Goal: Contribute content: Add original content to the website for others to see

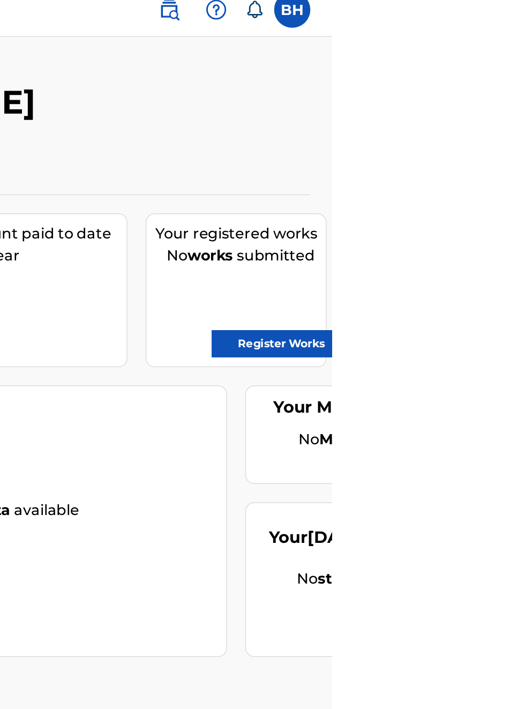
scroll to position [10, 329]
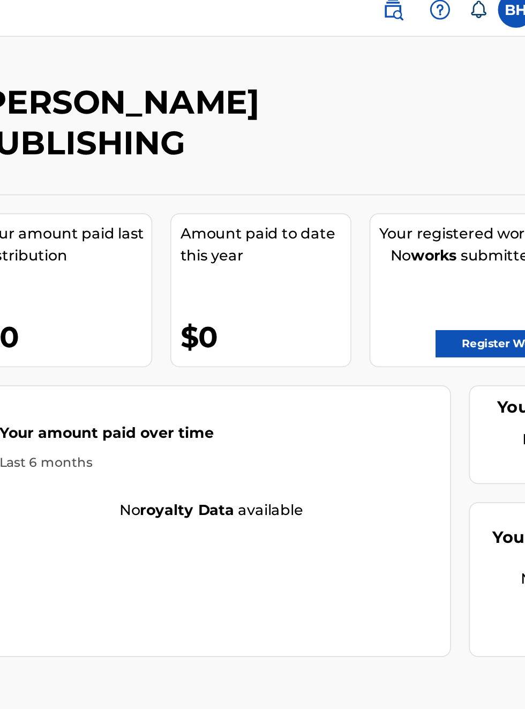
scroll to position [17, 196]
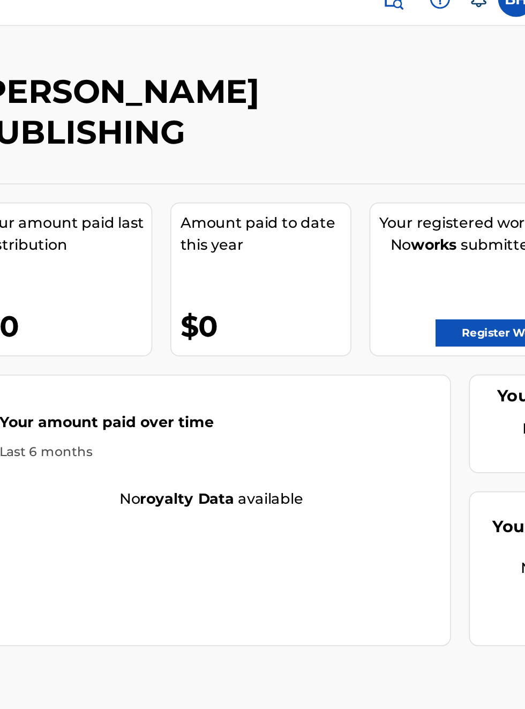
click at [429, 137] on div "Your registered works No works submitted Register Works" at bounding box center [468, 182] width 107 height 91
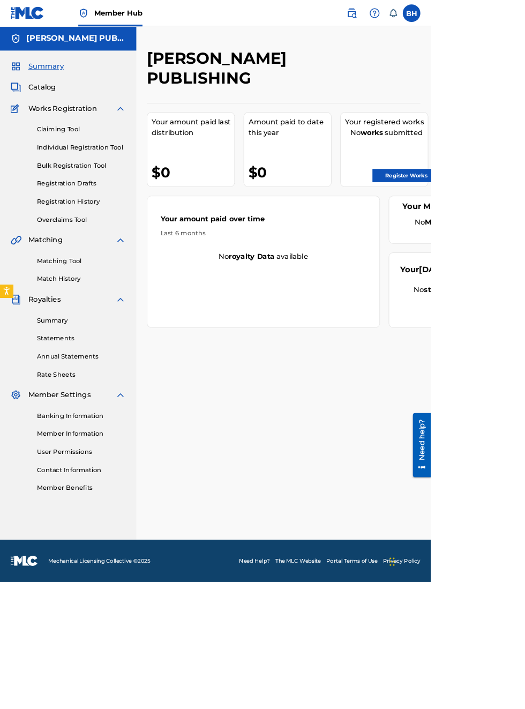
scroll to position [0, 0]
click at [515, 213] on link "Register Works" at bounding box center [495, 214] width 83 height 16
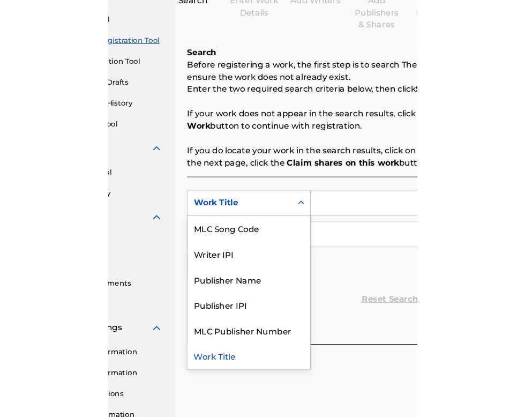
scroll to position [137, 96]
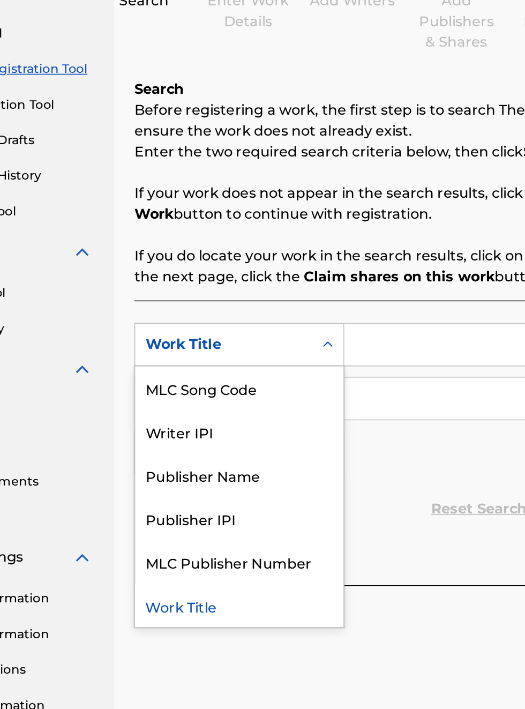
click at [241, 462] on div "Publisher IPI" at bounding box center [244, 457] width 129 height 27
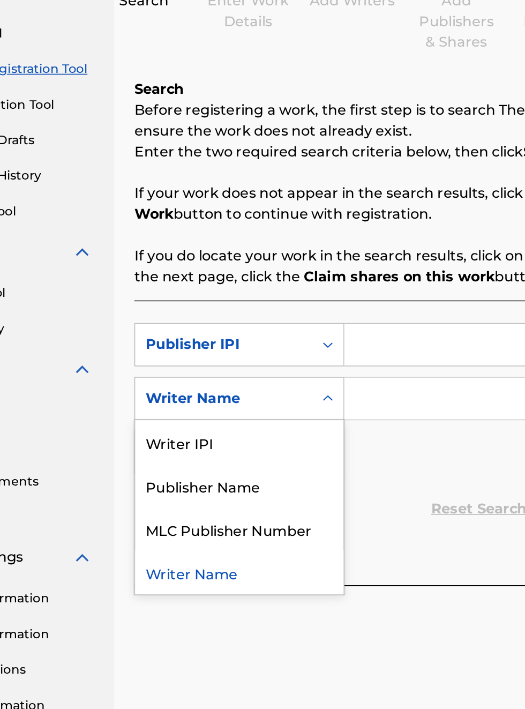
click at [248, 437] on div "Publisher Name" at bounding box center [244, 436] width 129 height 27
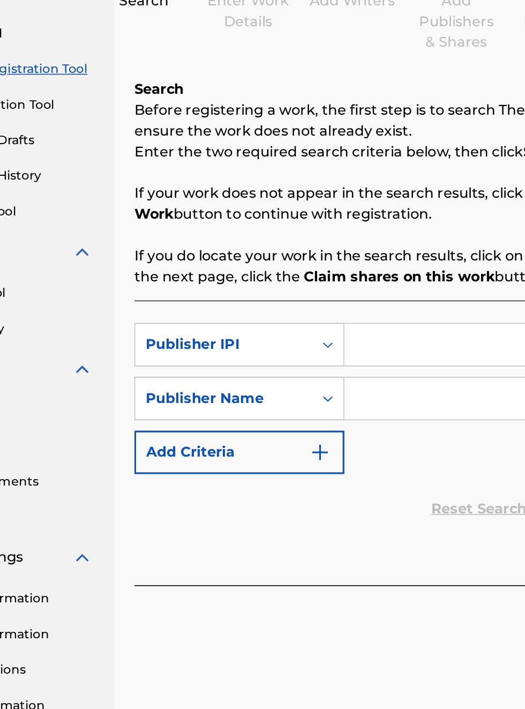
click at [341, 338] on input "Search Form" at bounding box center [410, 350] width 203 height 26
type input "00340604990"
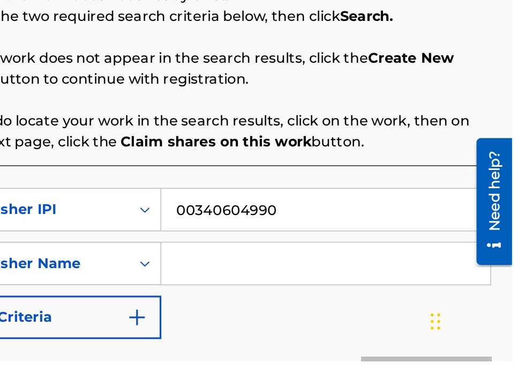
scroll to position [147, 209]
click at [339, 306] on input "Search Form" at bounding box center [410, 309] width 203 height 26
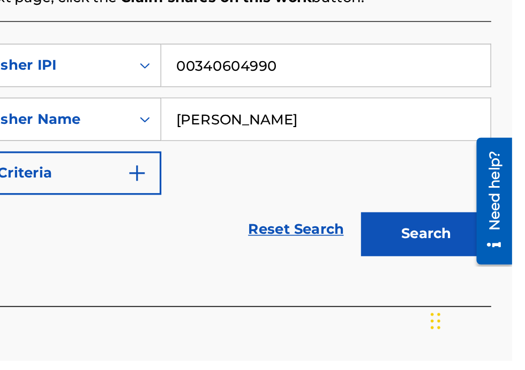
scroll to position [164, 0]
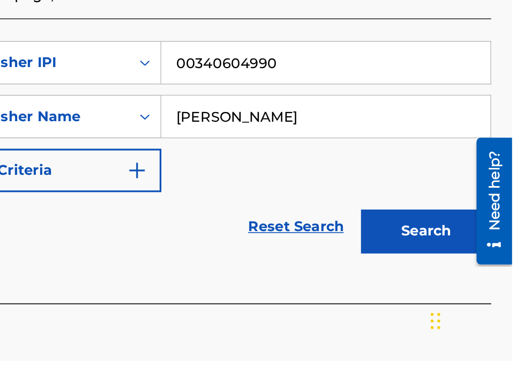
type input "[PERSON_NAME]"
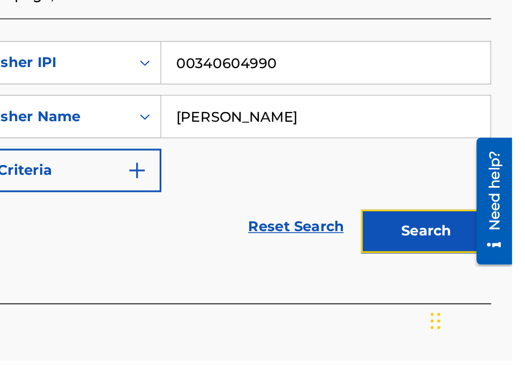
click at [484, 288] on button "Search" at bounding box center [472, 290] width 80 height 27
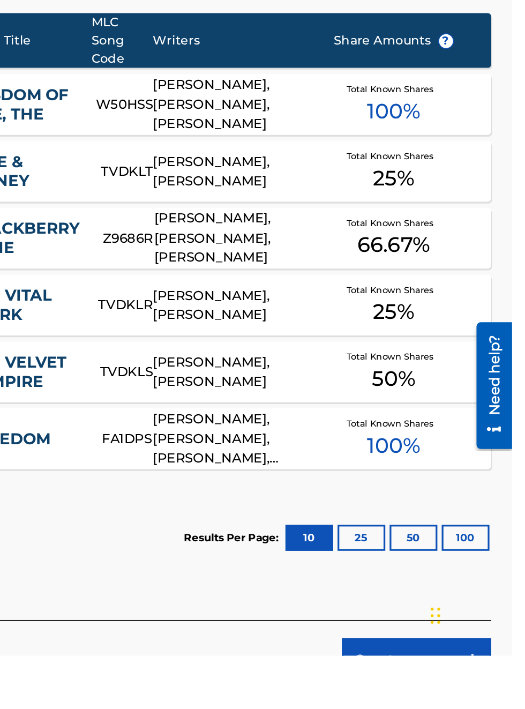
scroll to position [0, 0]
